Goal: Task Accomplishment & Management: Complete application form

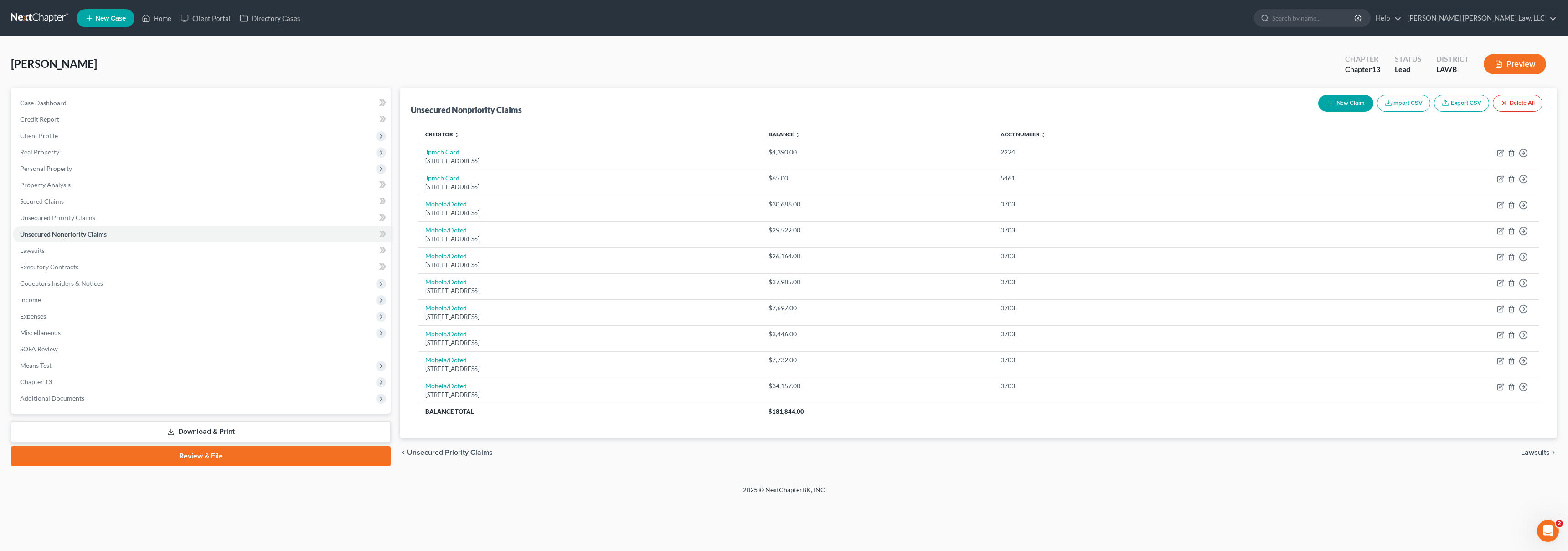
click at [19, 13] on link at bounding box center [40, 18] width 58 height 16
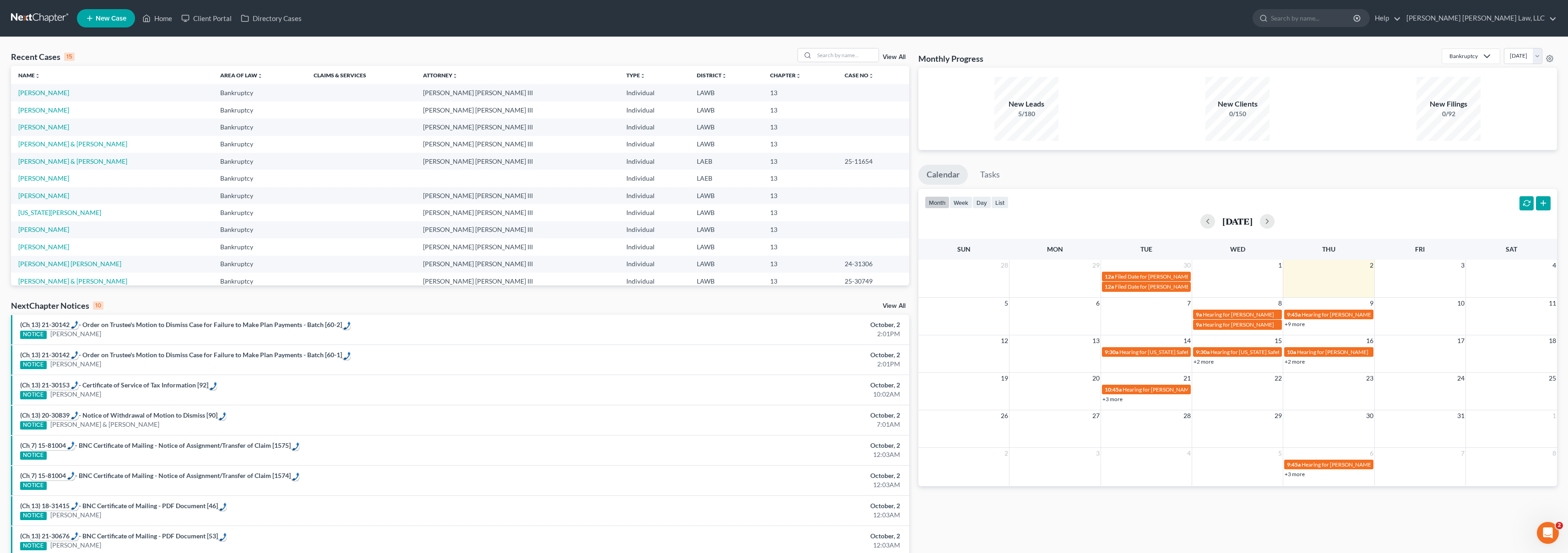
click at [108, 16] on span "New Case" at bounding box center [111, 18] width 31 height 7
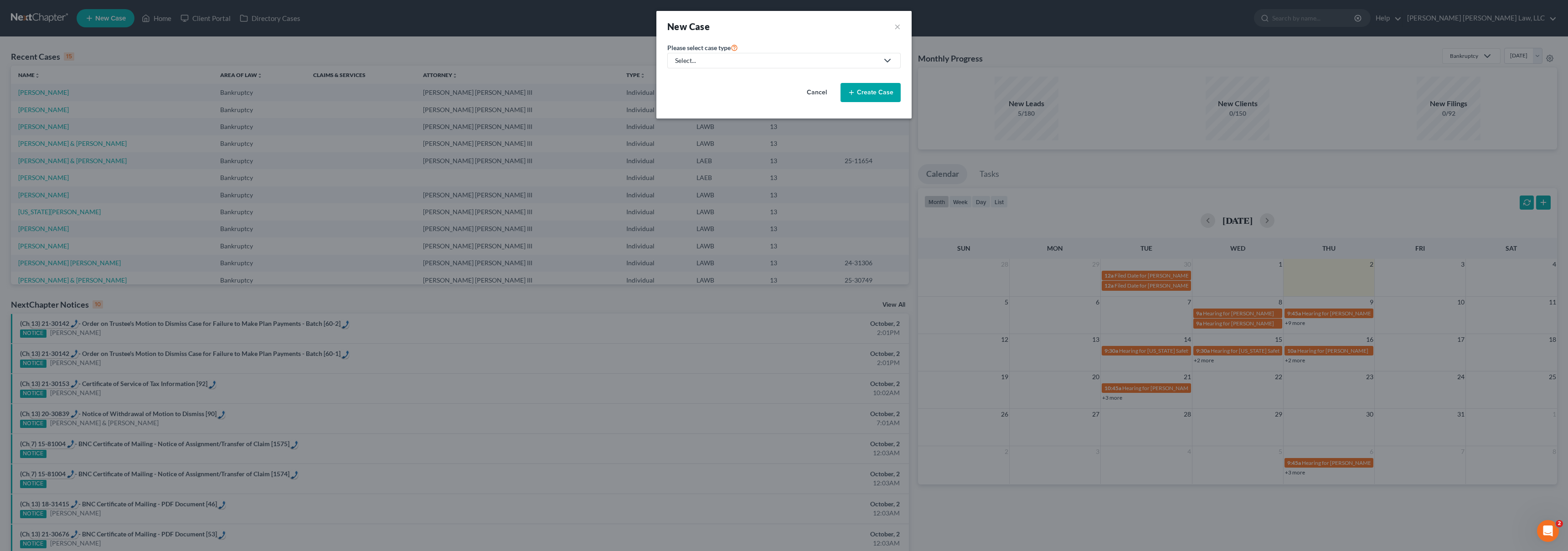
click at [729, 61] on div "Select..." at bounding box center [777, 61] width 204 height 9
click at [697, 79] on div "Bankruptcy" at bounding box center [716, 79] width 81 height 9
select select "36"
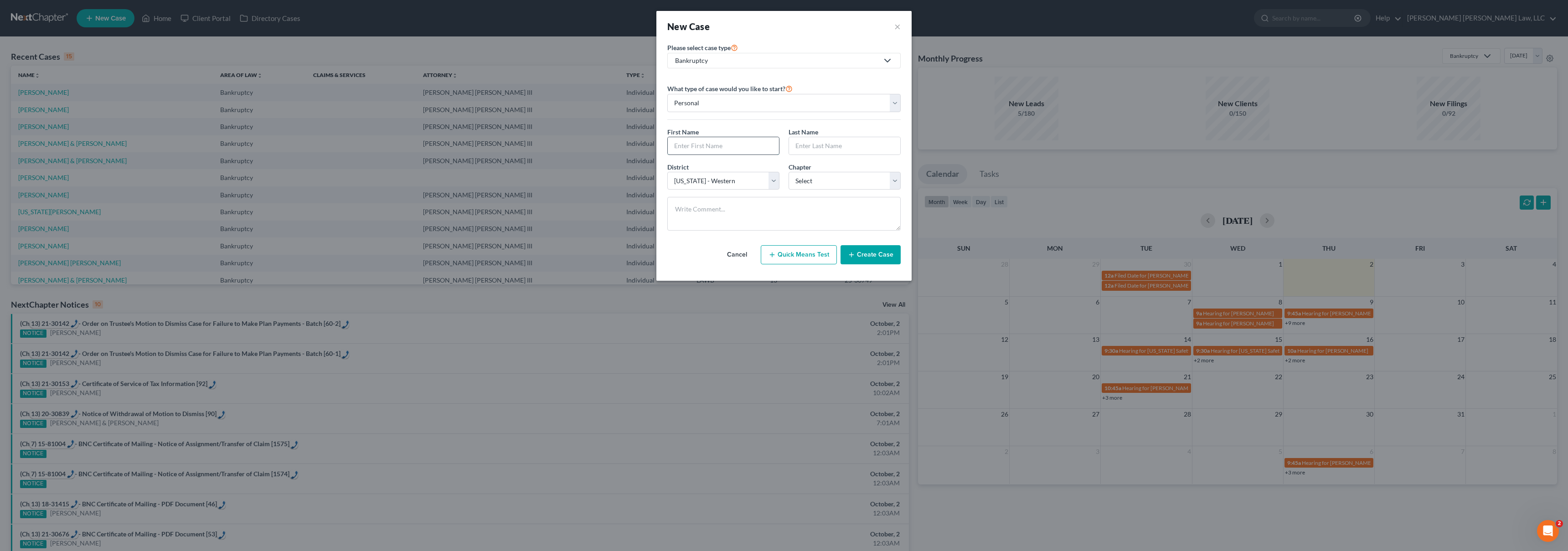
click at [695, 151] on input "text" at bounding box center [723, 145] width 112 height 18
type input "[PERSON_NAME]"
select select "3"
click at [869, 249] on button "Create Case" at bounding box center [871, 254] width 60 height 19
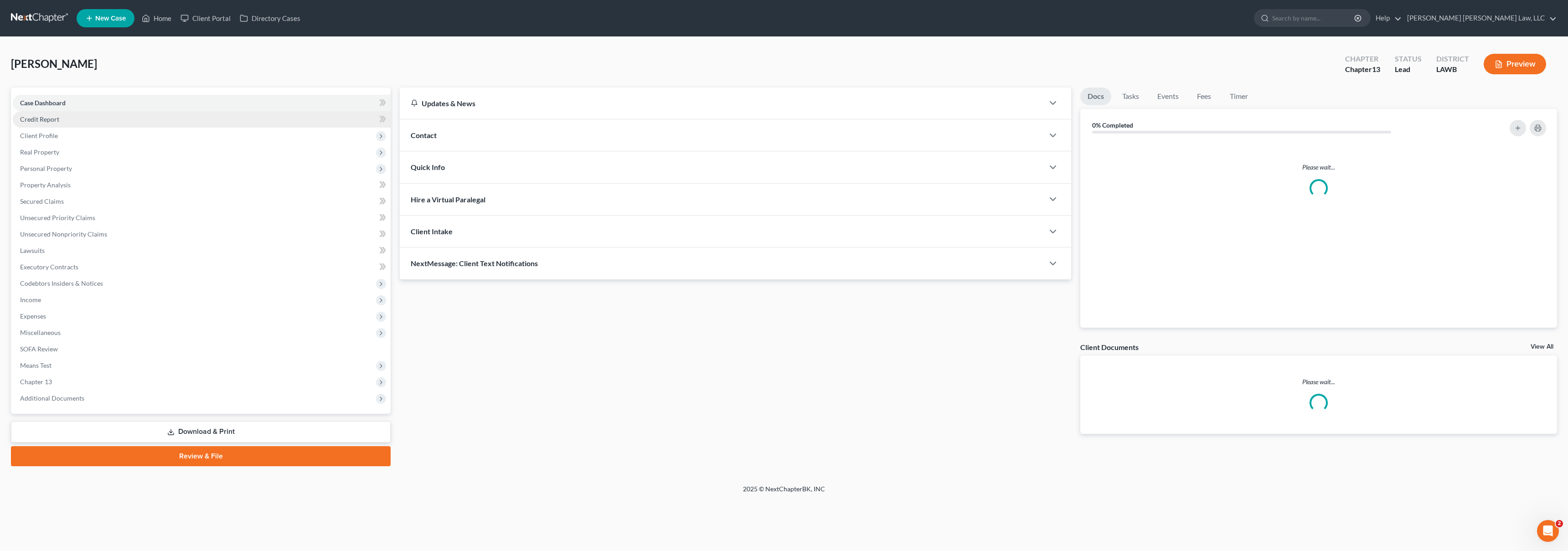
click at [68, 121] on link "Credit Report" at bounding box center [202, 119] width 378 height 16
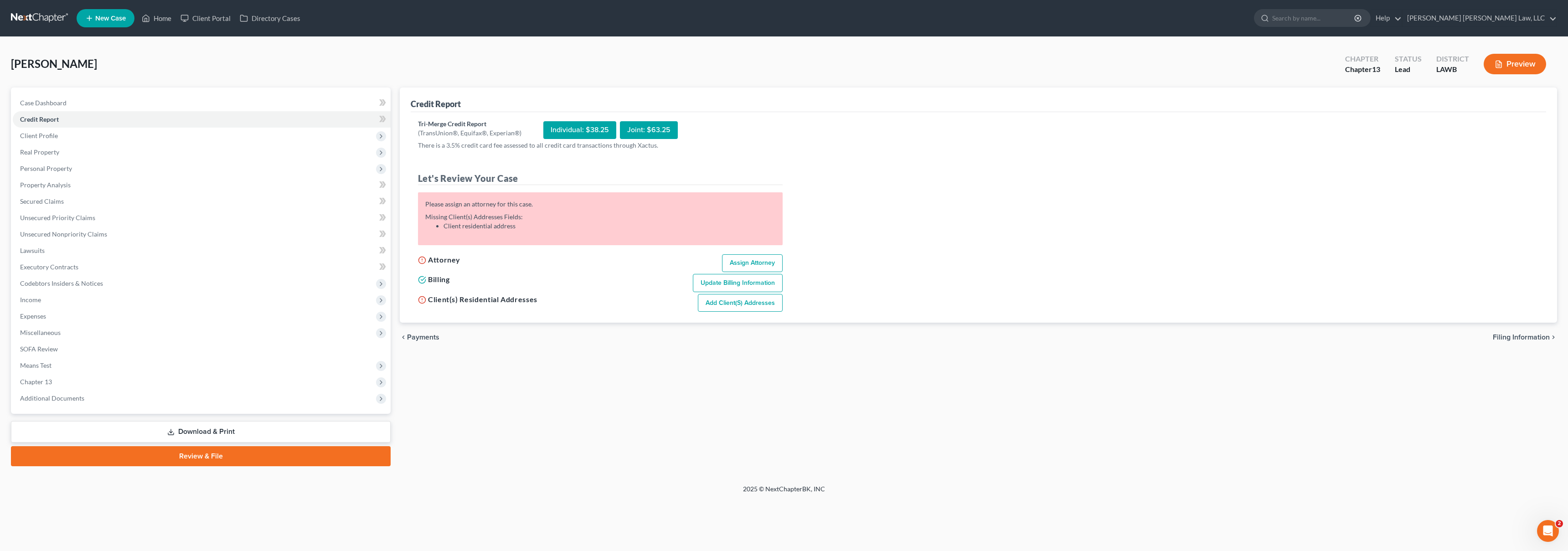
click at [755, 260] on link "Assign Attorney" at bounding box center [752, 263] width 61 height 18
select select "1"
select select "0"
select select "3"
select select "36"
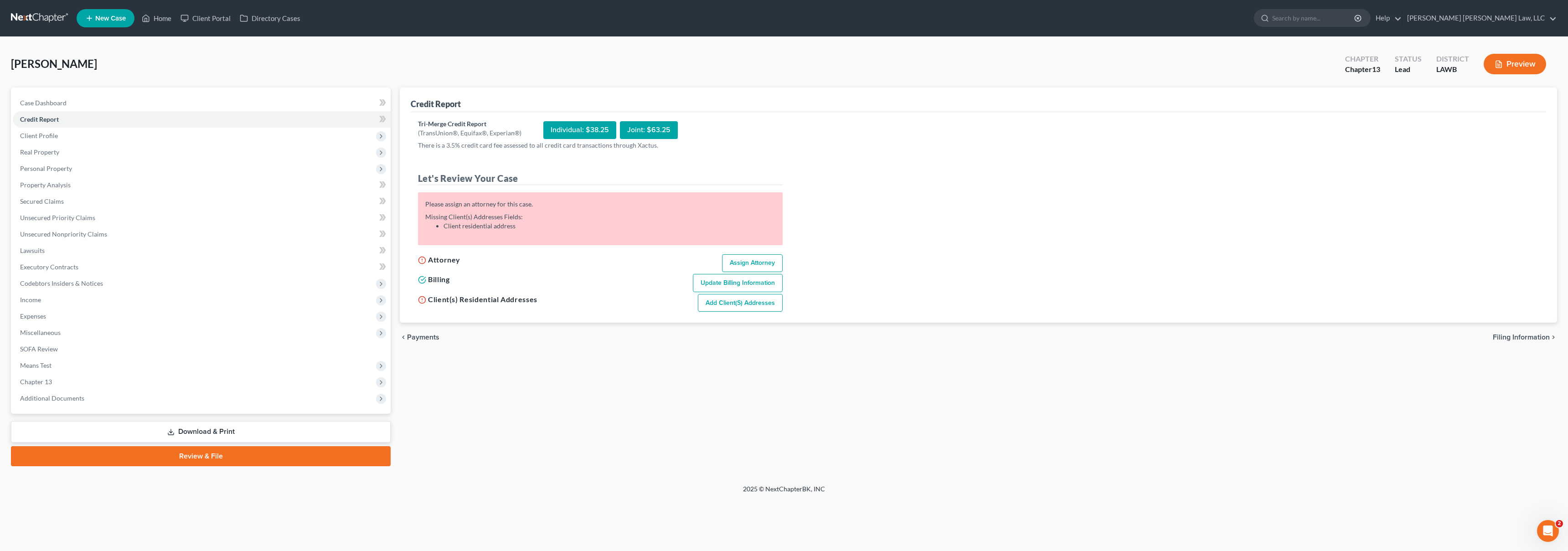
select select "19"
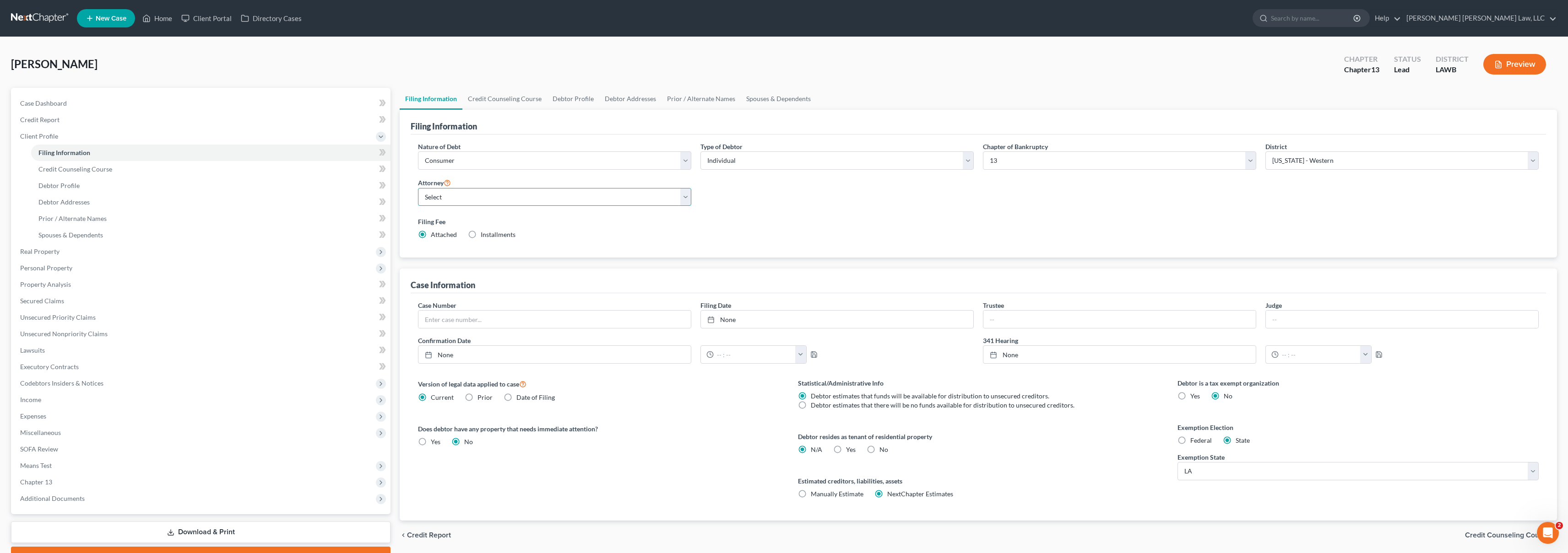
click at [476, 194] on select "Select [PERSON_NAME] [PERSON_NAME] III - LAWB [PERSON_NAME] [PERSON_NAME] III -…" at bounding box center [554, 197] width 273 height 18
select select "0"
click at [54, 116] on span "Credit Report" at bounding box center [40, 120] width 39 height 8
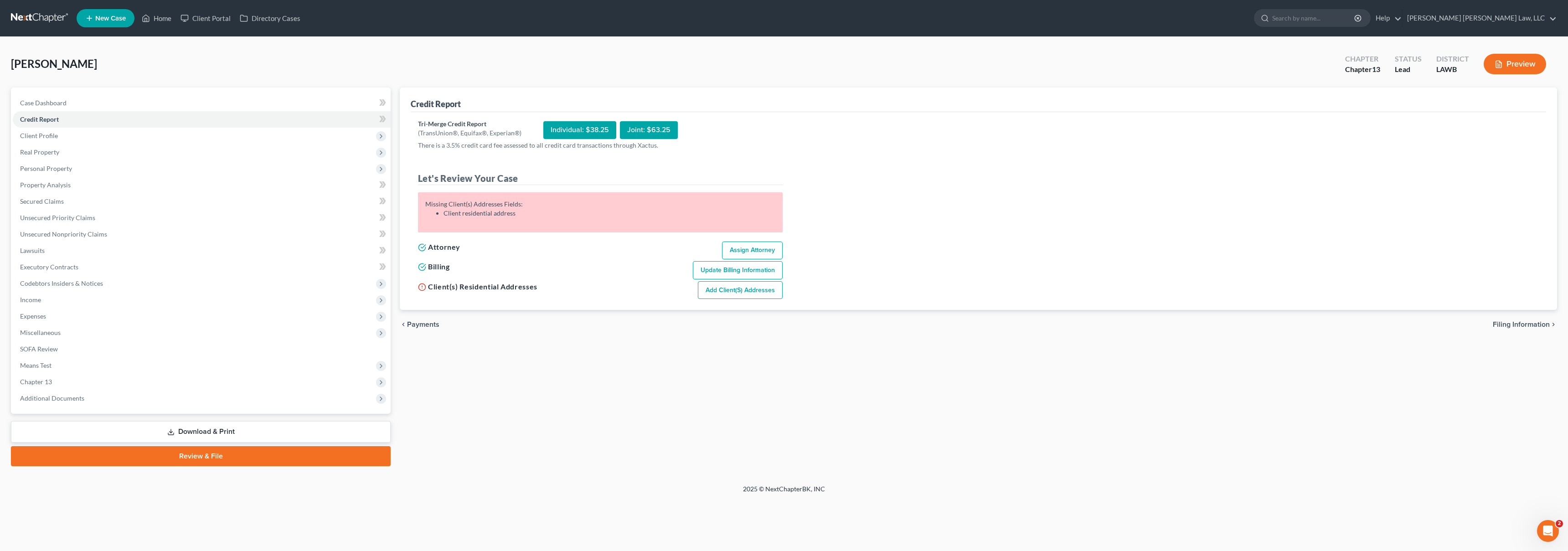
click at [740, 295] on link "Add Client(s) Addresses" at bounding box center [740, 290] width 85 height 18
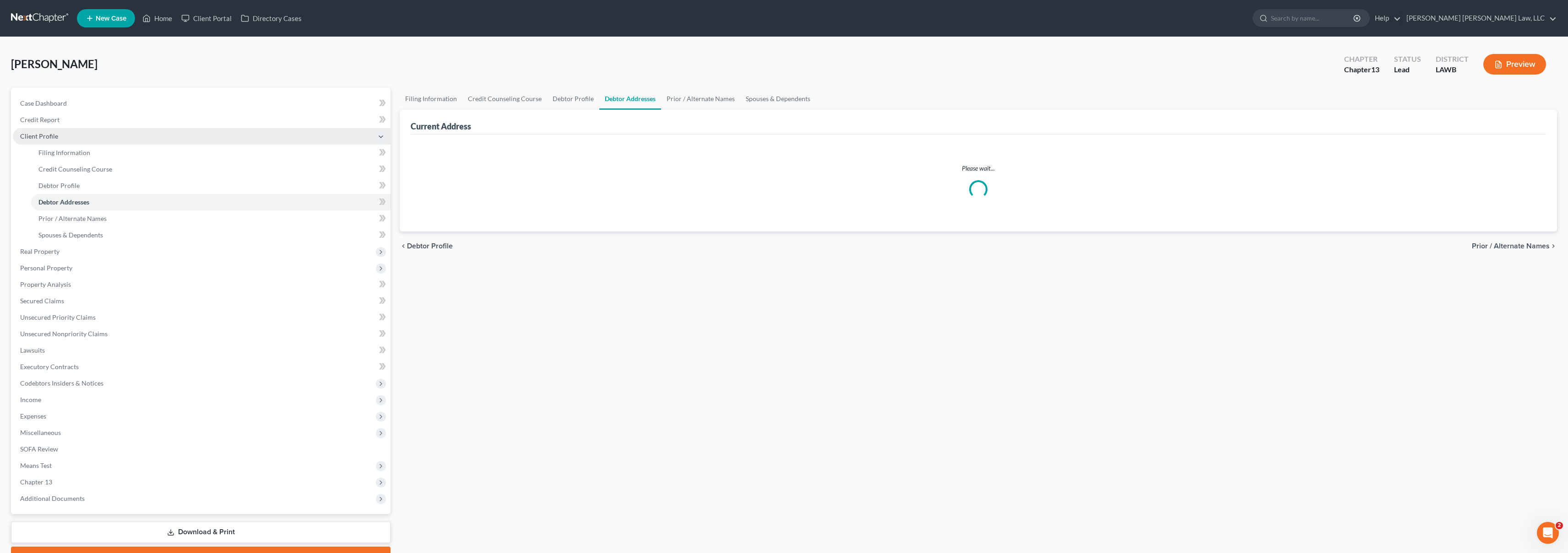
select select "0"
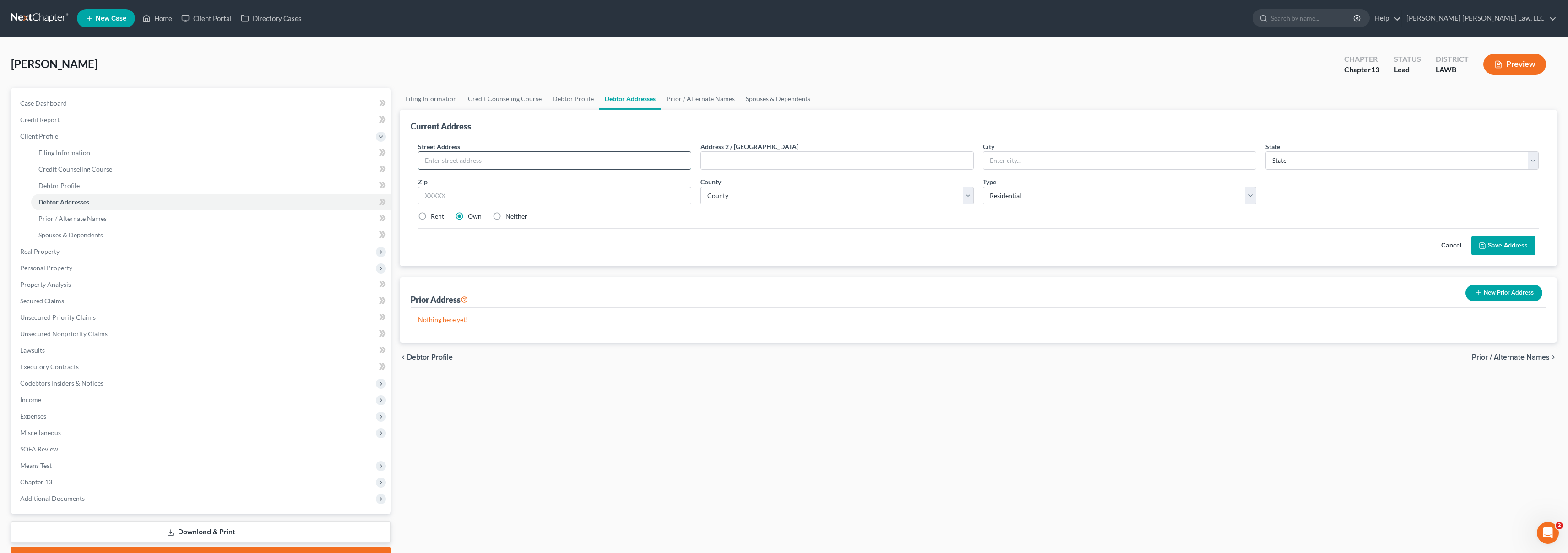
click at [475, 159] on input "text" at bounding box center [555, 160] width 272 height 18
type input "[STREET_ADDRESS][GEOGRAPHIC_DATA] #E"
type input "Monroe"
select select "19"
type input "71203"
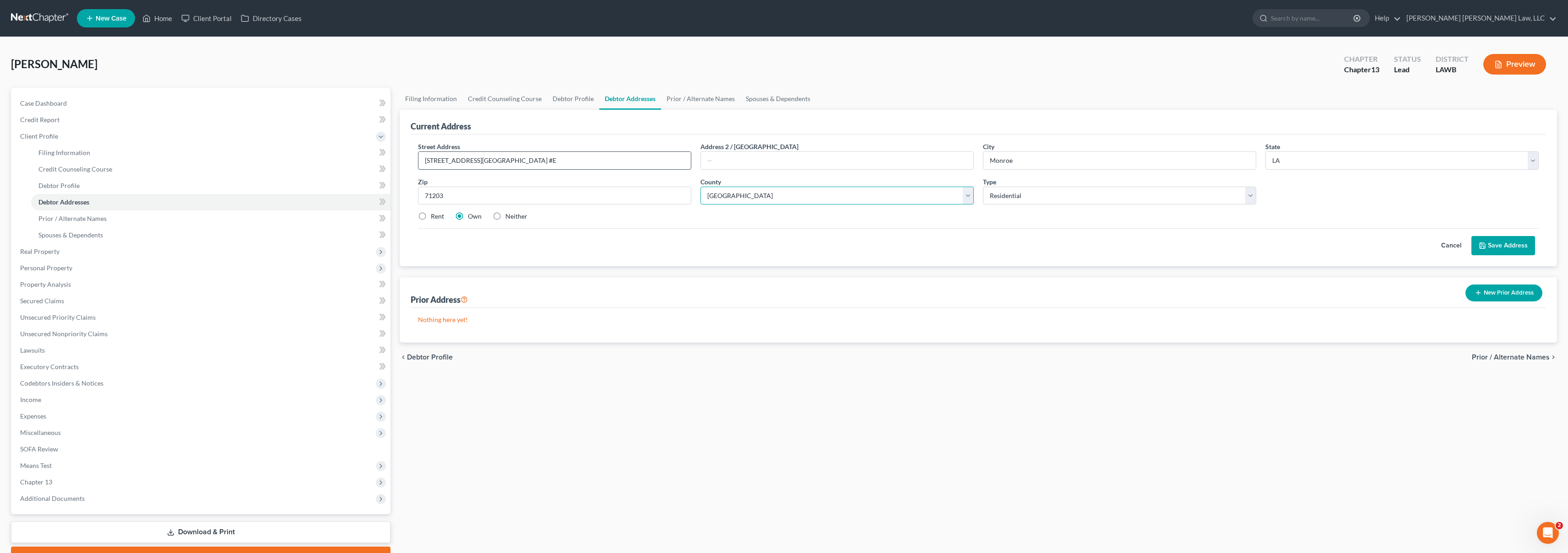
select select "36"
click at [431, 217] on label "Rent" at bounding box center [438, 217] width 13 height 9
click at [434, 217] on input "Rent" at bounding box center [437, 215] width 6 height 6
radio input "true"
click at [1516, 245] on button "Save Address" at bounding box center [1503, 245] width 64 height 19
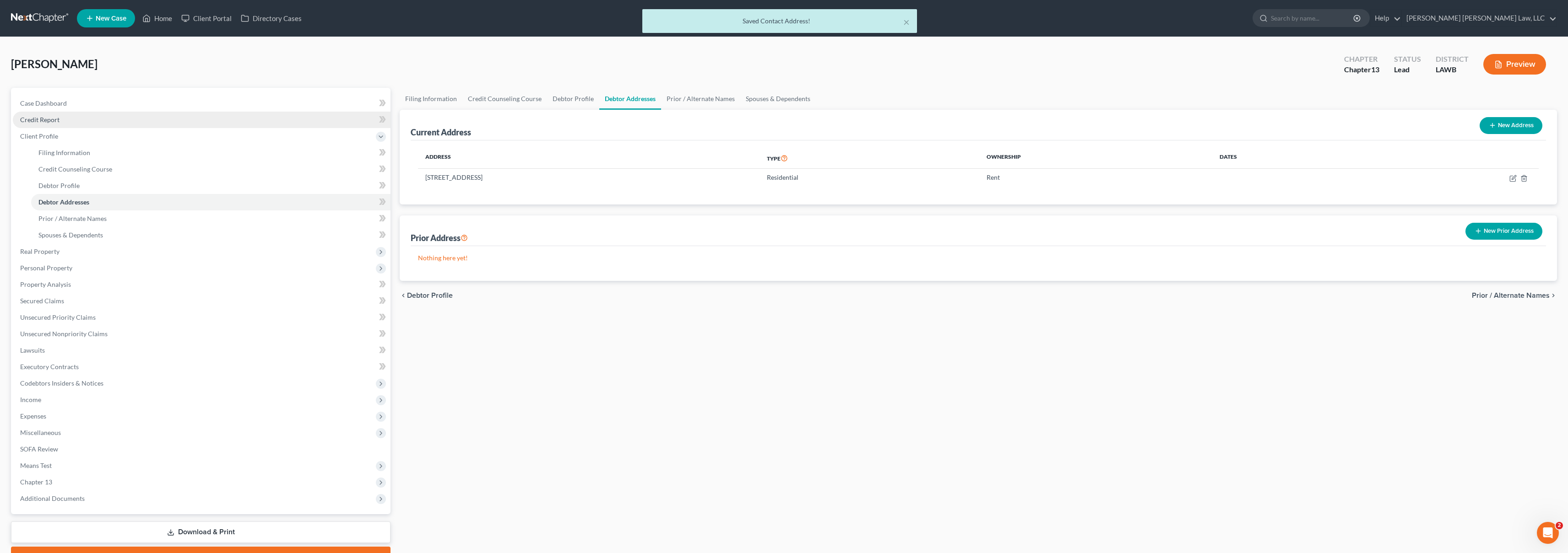
click at [43, 118] on span "Credit Report" at bounding box center [40, 120] width 39 height 8
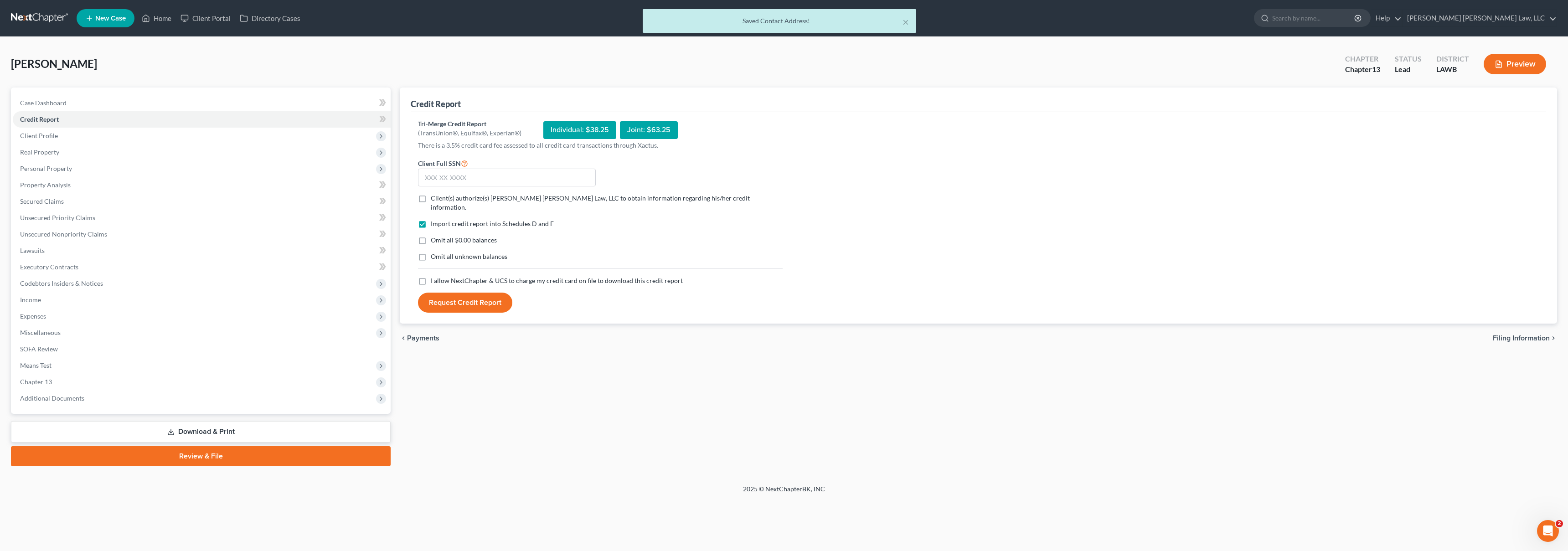
click at [430, 276] on label "I allow NextChapter & UCS to charge my credit card on file to download this cre…" at bounding box center [556, 281] width 252 height 9
click at [434, 276] on input "I allow NextChapter & UCS to charge my credit card on file to download this cre…" at bounding box center [437, 279] width 6 height 6
checkbox input "true"
drag, startPoint x: 423, startPoint y: 249, endPoint x: 419, endPoint y: 227, distance: 22.4
click at [430, 252] on label "Omit all unknown balances" at bounding box center [468, 256] width 76 height 9
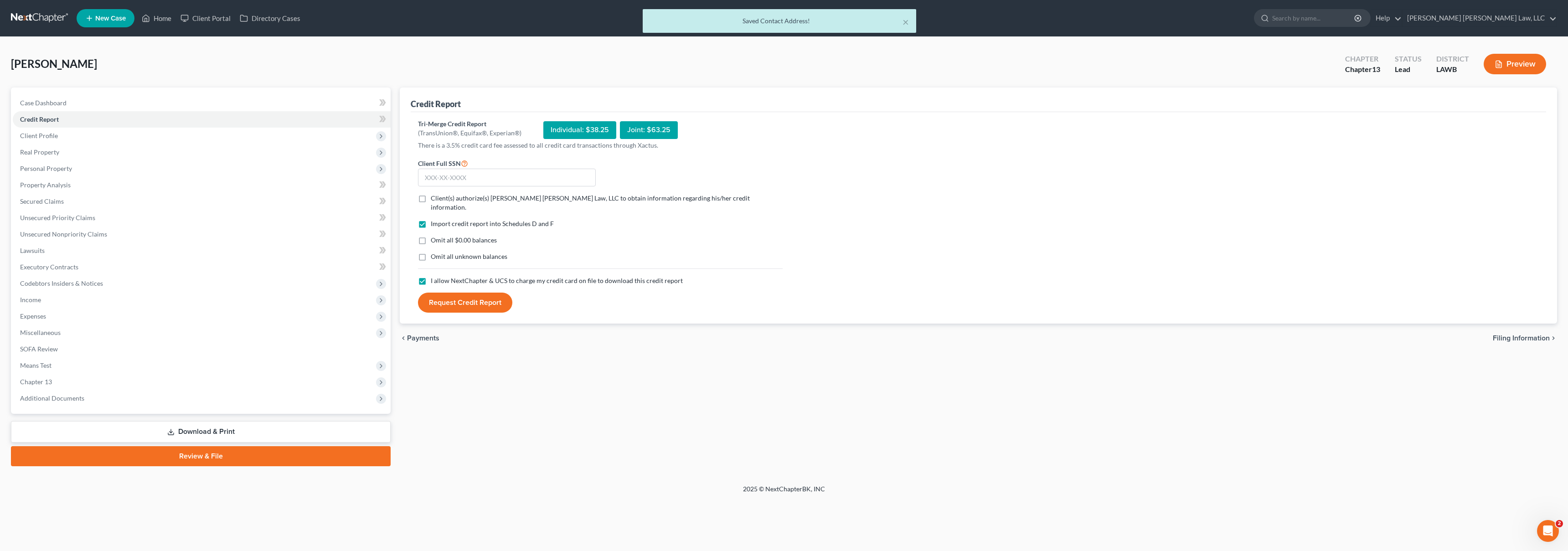
click at [434, 252] on input "Omit all unknown balances" at bounding box center [437, 254] width 6 height 6
checkbox input "true"
click at [430, 235] on label "Omit all $0.00 balances" at bounding box center [463, 240] width 66 height 9
click at [434, 235] on input "Omit all $0.00 balances" at bounding box center [437, 238] width 6 height 6
checkbox input "true"
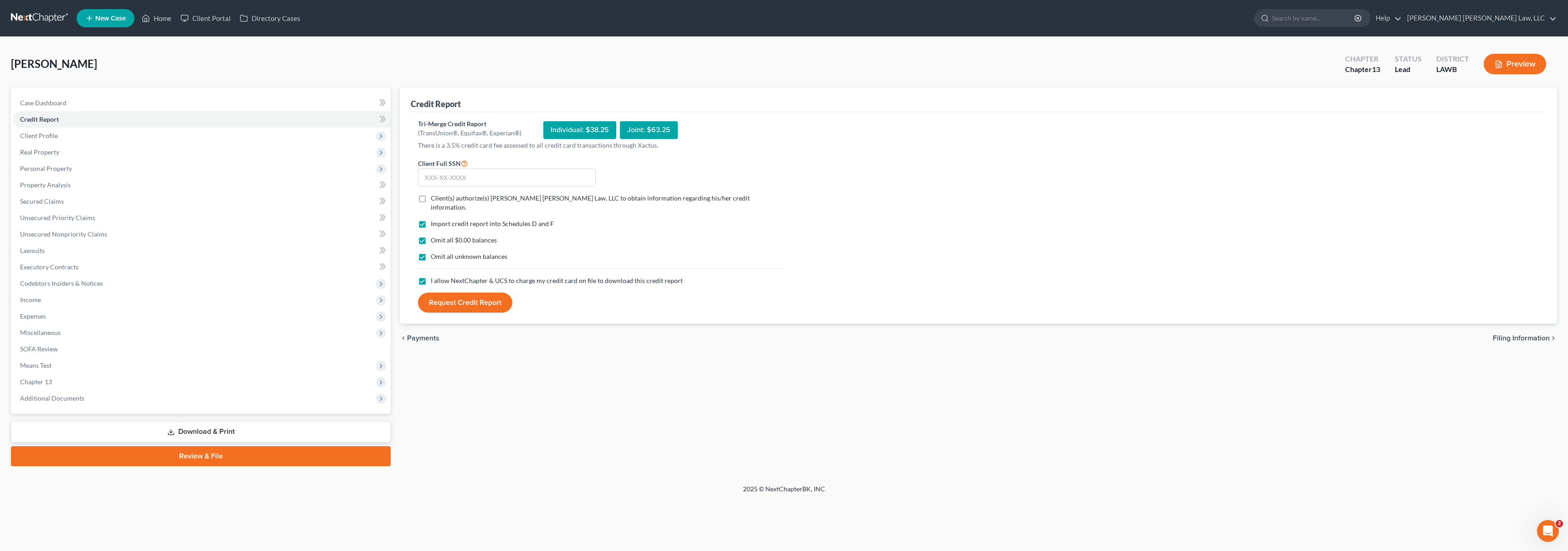
click at [430, 199] on label "Client(s) authorize(s) [PERSON_NAME] [PERSON_NAME] Law, LLC to obtain informati…" at bounding box center [607, 203] width 352 height 18
click at [434, 199] on input "Client(s) authorize(s) [PERSON_NAME] [PERSON_NAME] Law, LLC to obtain informati…" at bounding box center [437, 196] width 6 height 6
checkbox input "true"
click at [440, 180] on input "text" at bounding box center [507, 178] width 178 height 18
type input "434-31-7767"
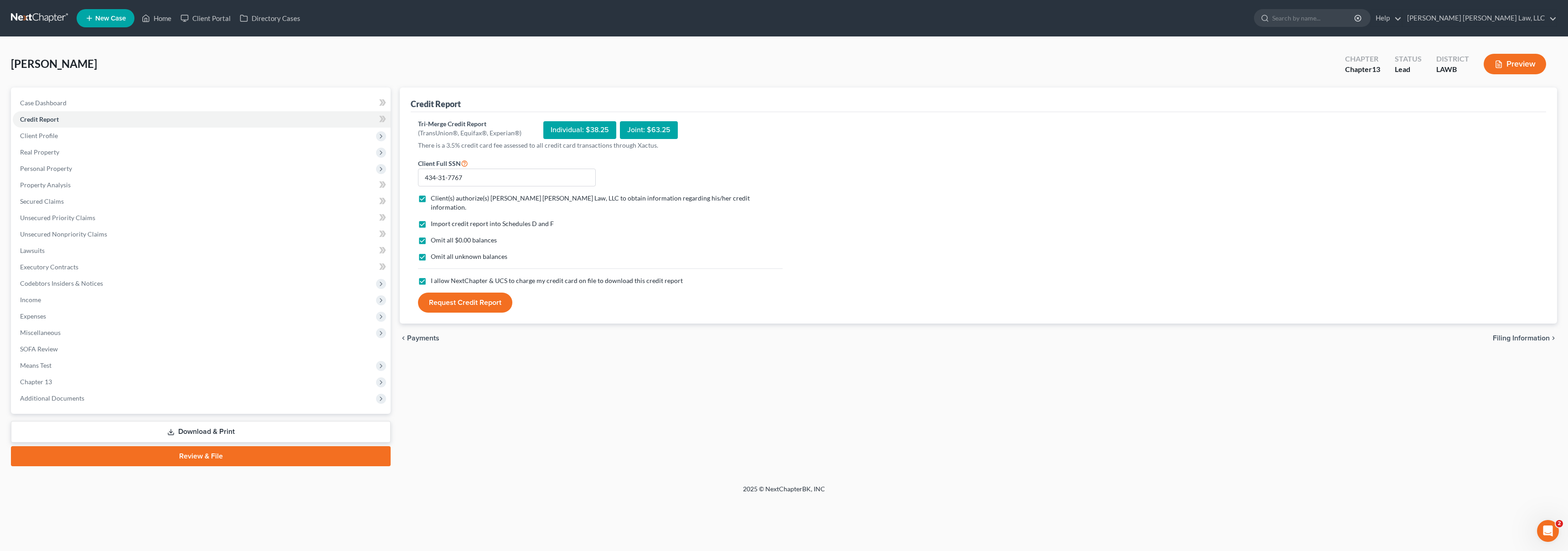
click at [477, 294] on button "Request Credit Report" at bounding box center [465, 303] width 95 height 20
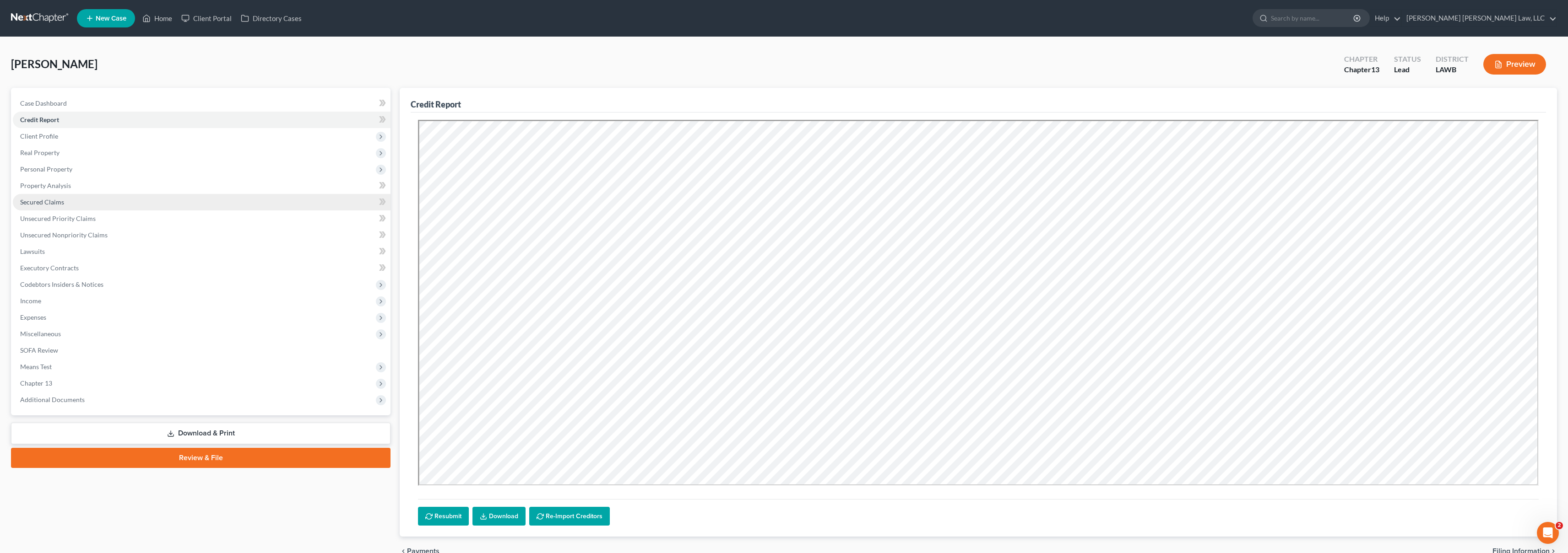
click at [138, 205] on link "Secured Claims" at bounding box center [202, 202] width 378 height 16
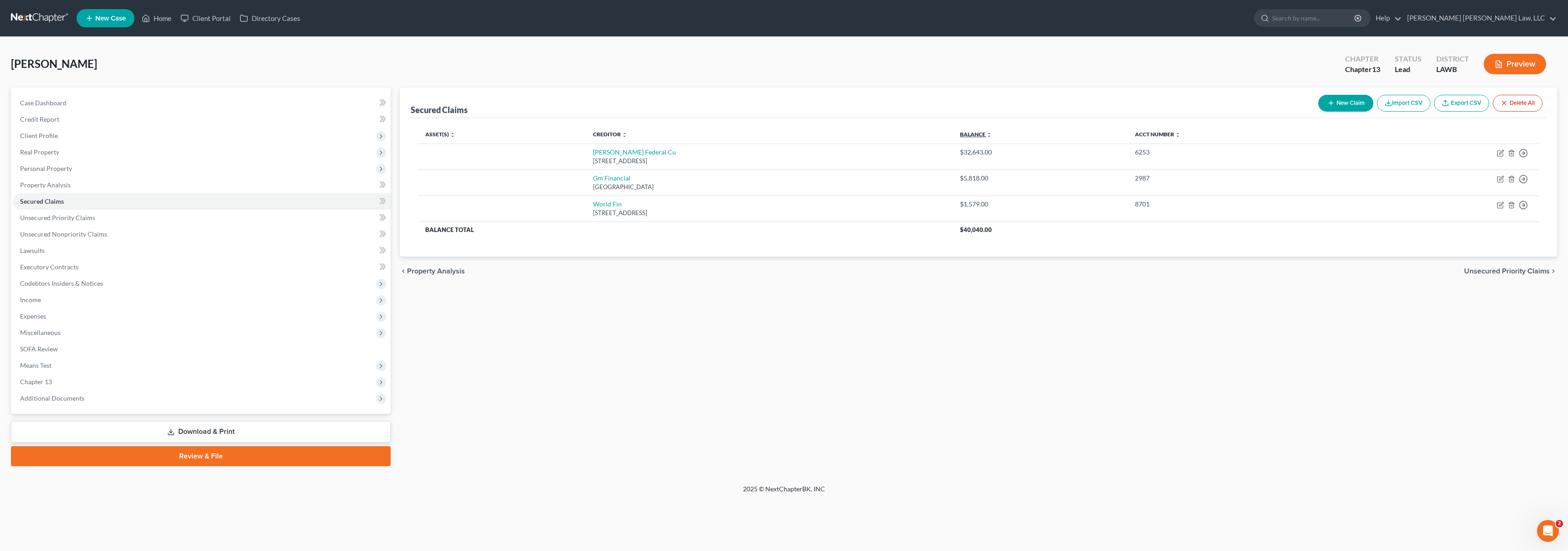
click at [992, 136] on link "Balance expand_more expand_less unfold_more" at bounding box center [976, 134] width 32 height 7
click at [992, 134] on link "Balance expand_more expand_less unfold_more" at bounding box center [976, 134] width 32 height 7
click at [991, 134] on link "Balance expand_more expand_less unfold_more" at bounding box center [976, 134] width 31 height 7
click at [164, 218] on link "Unsecured Priority Claims" at bounding box center [202, 217] width 378 height 16
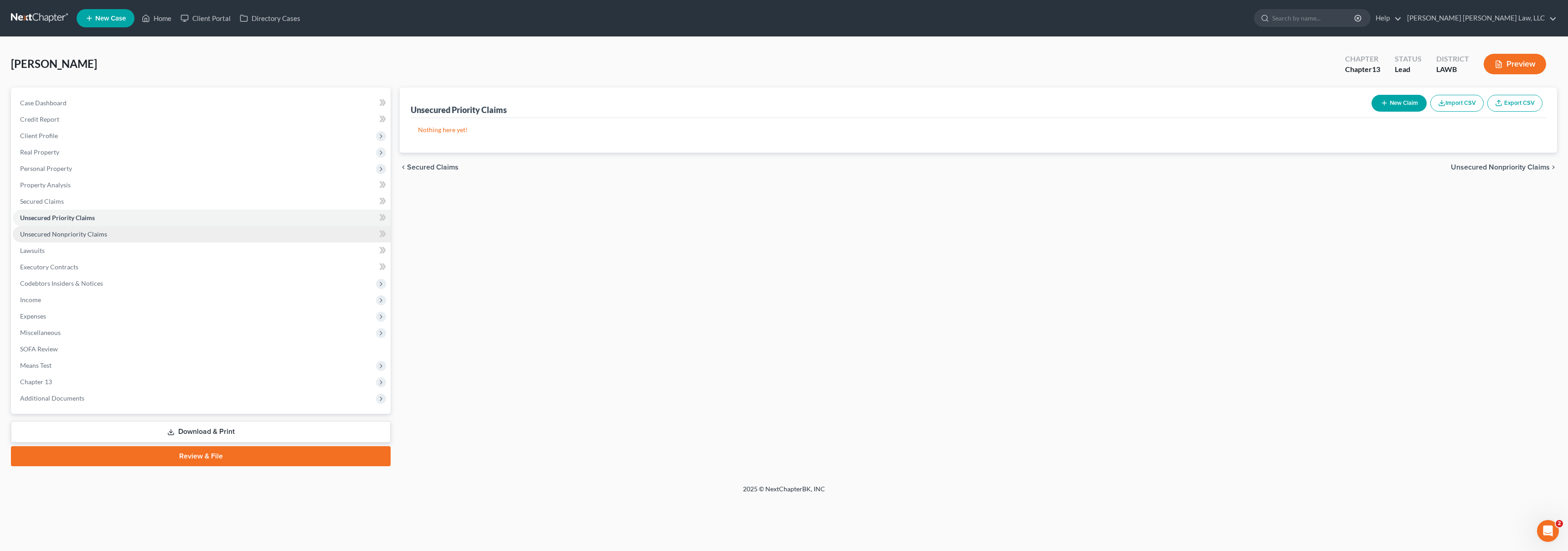
click at [65, 230] on span "Unsecured Nonpriority Claims" at bounding box center [63, 234] width 87 height 8
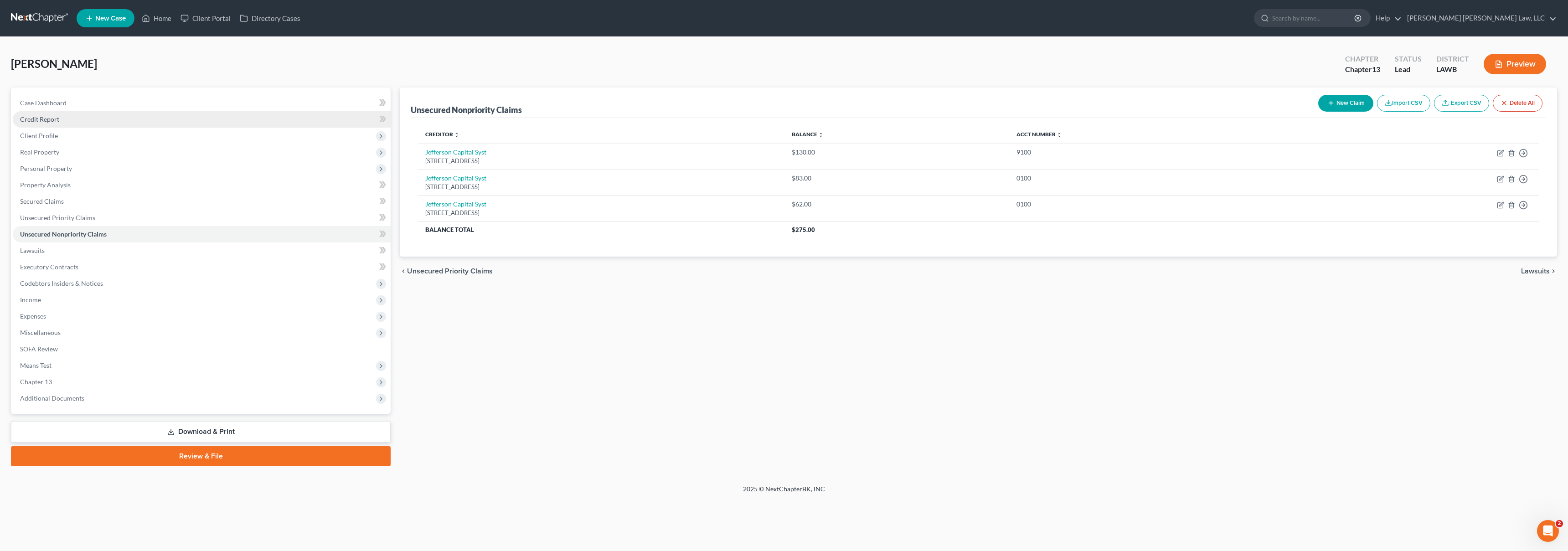
click at [54, 117] on span "Credit Report" at bounding box center [40, 119] width 39 height 8
